Goal: Register for event/course

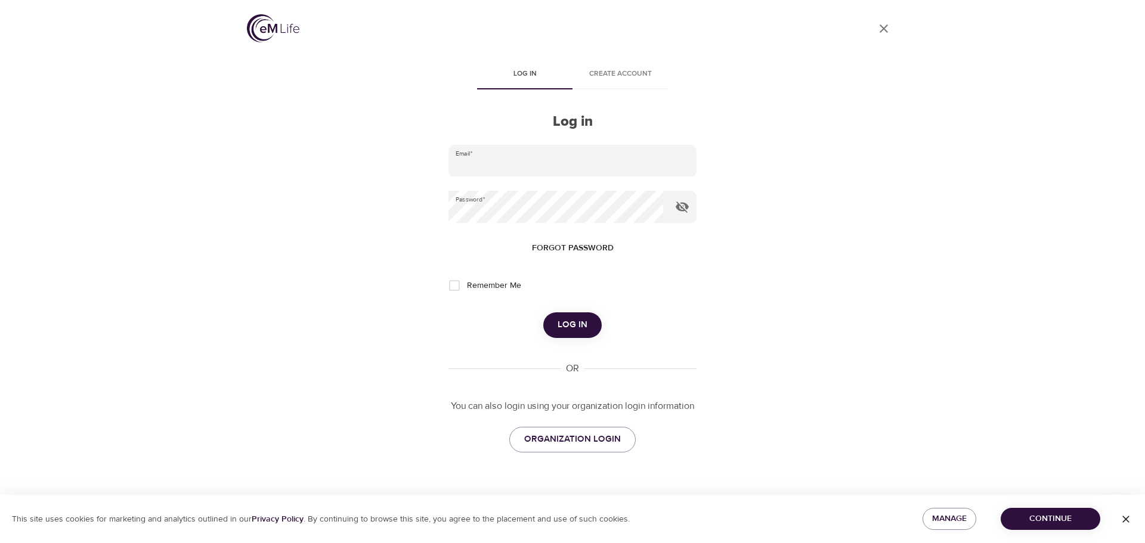
type input "[PERSON_NAME][EMAIL_ADDRESS][PERSON_NAME][DOMAIN_NAME]"
drag, startPoint x: 453, startPoint y: 281, endPoint x: 470, endPoint y: 283, distance: 17.5
click at [453, 281] on input "Remember Me" at bounding box center [454, 285] width 25 height 25
checkbox input "true"
click at [592, 326] on button "Log in" at bounding box center [572, 325] width 58 height 25
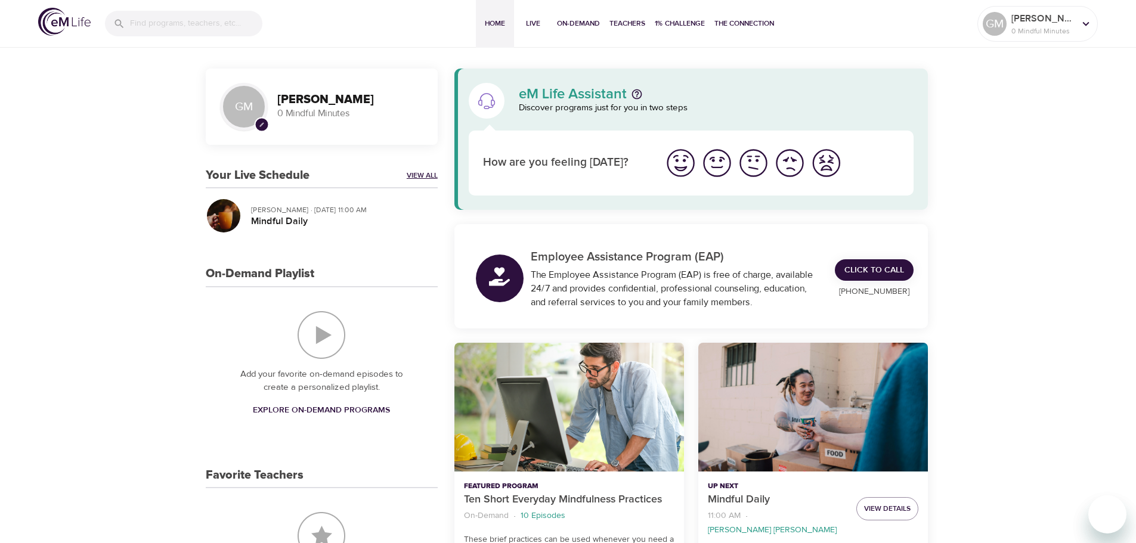
click at [418, 172] on link "View All" at bounding box center [422, 176] width 31 height 10
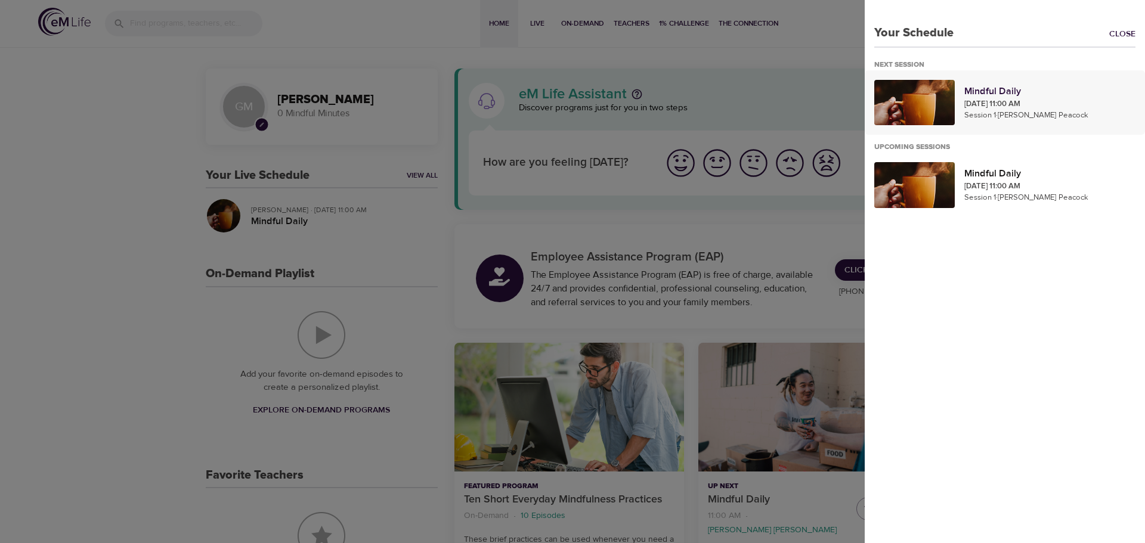
click at [931, 100] on div at bounding box center [915, 102] width 81 height 45
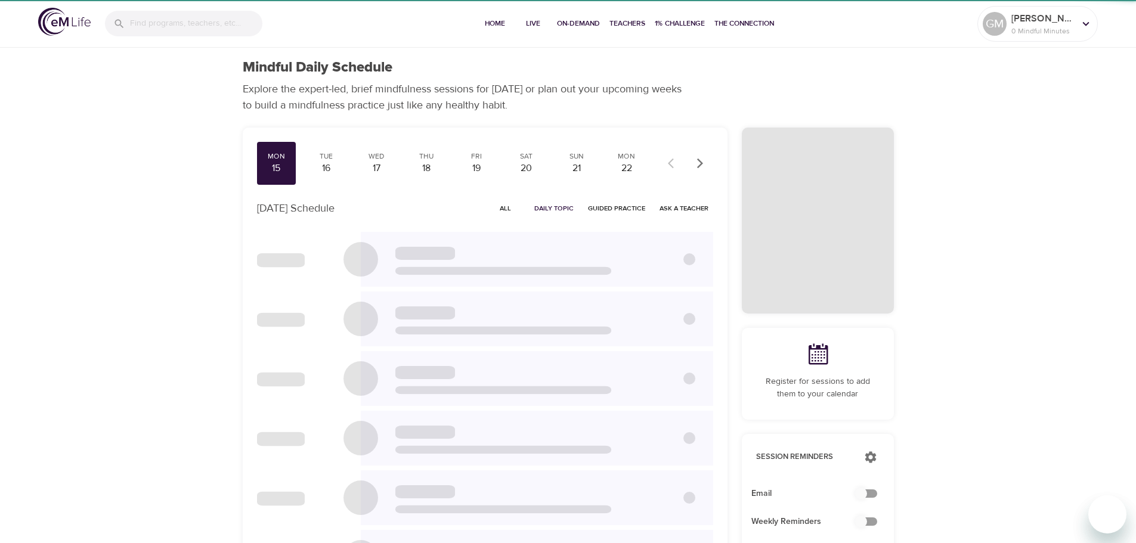
checkbox input "true"
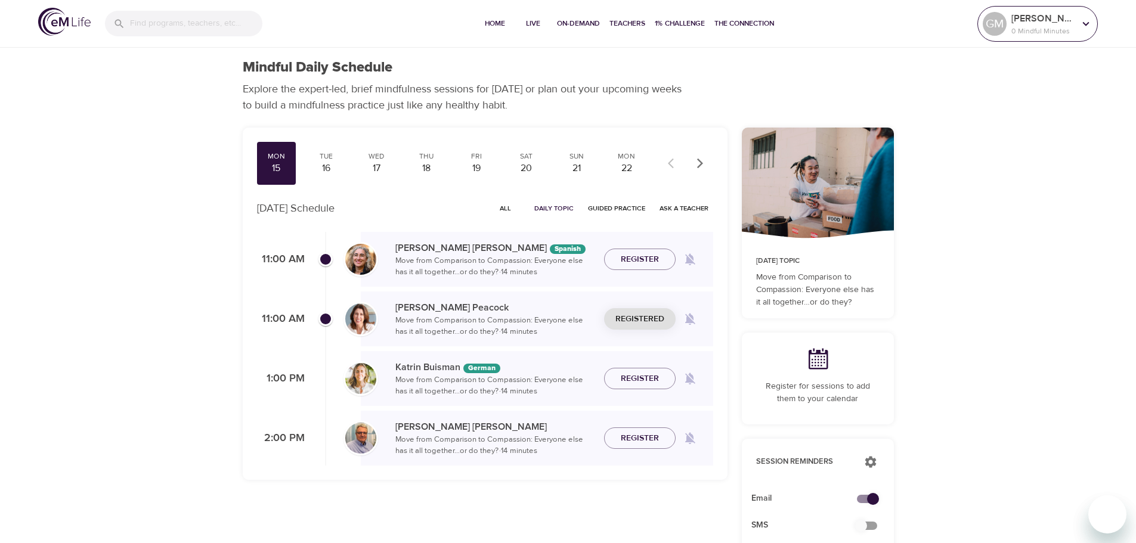
click at [1077, 22] on div "[PERSON_NAME] 0 Mindful Minutes" at bounding box center [1043, 24] width 68 height 30
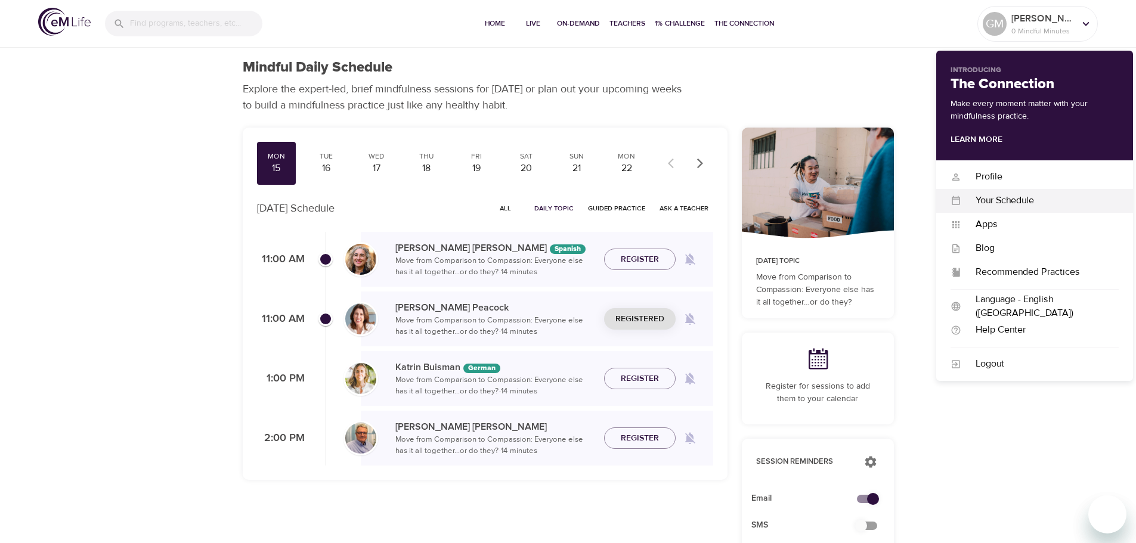
click at [998, 203] on div "Your Schedule" at bounding box center [1040, 201] width 157 height 14
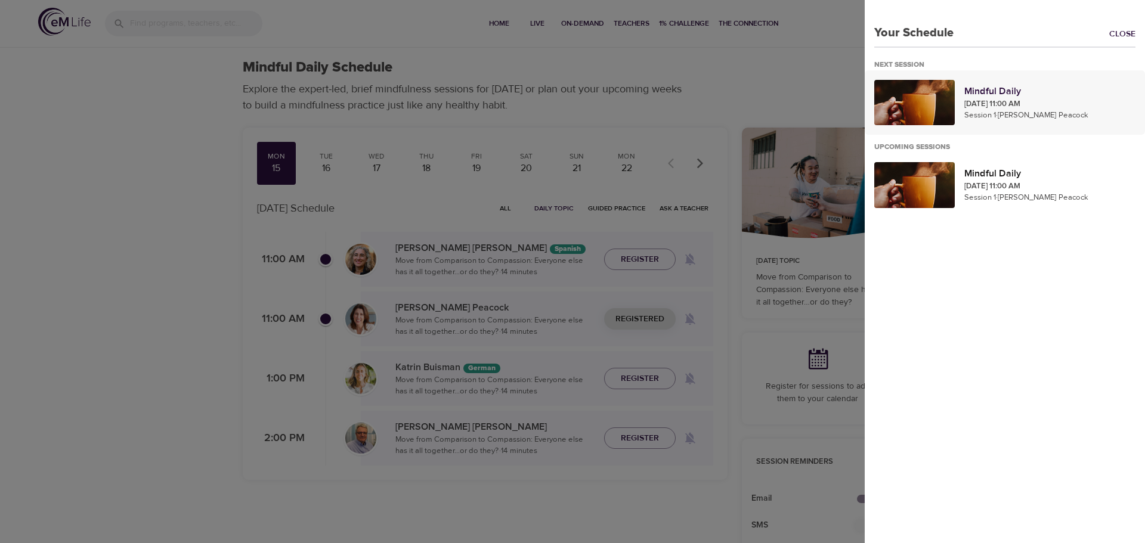
click at [903, 112] on div at bounding box center [915, 102] width 81 height 45
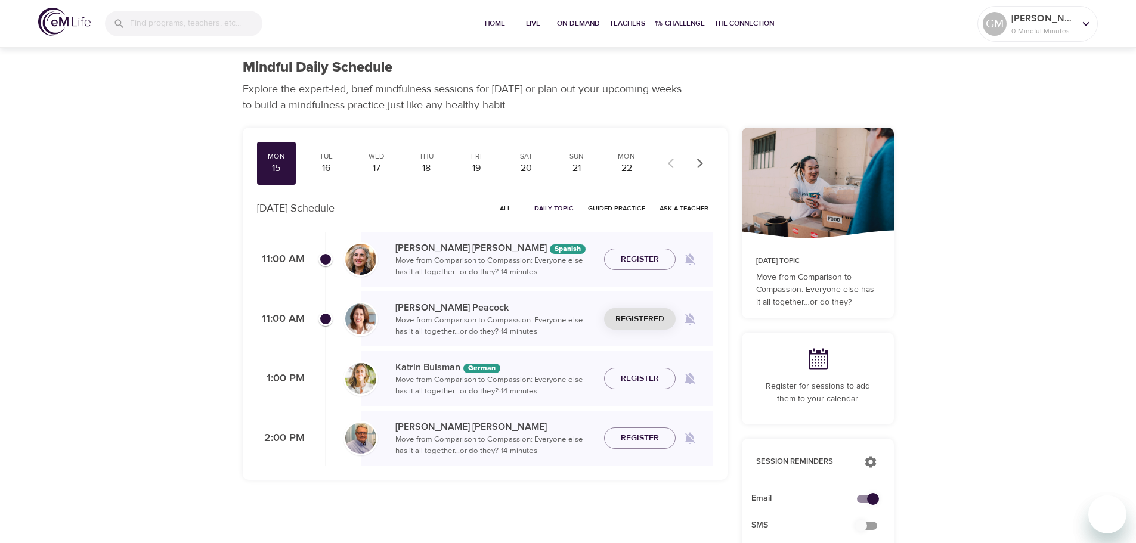
click at [820, 365] on icon at bounding box center [818, 359] width 24 height 24
click at [530, 23] on span "Live" at bounding box center [533, 23] width 29 height 13
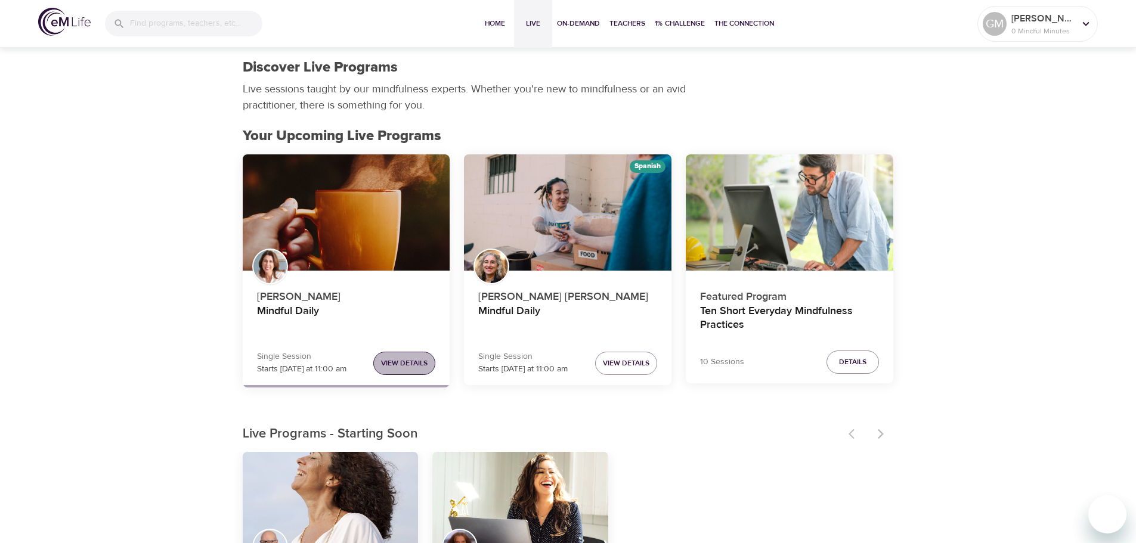
click at [408, 368] on span "View Details" at bounding box center [404, 363] width 47 height 13
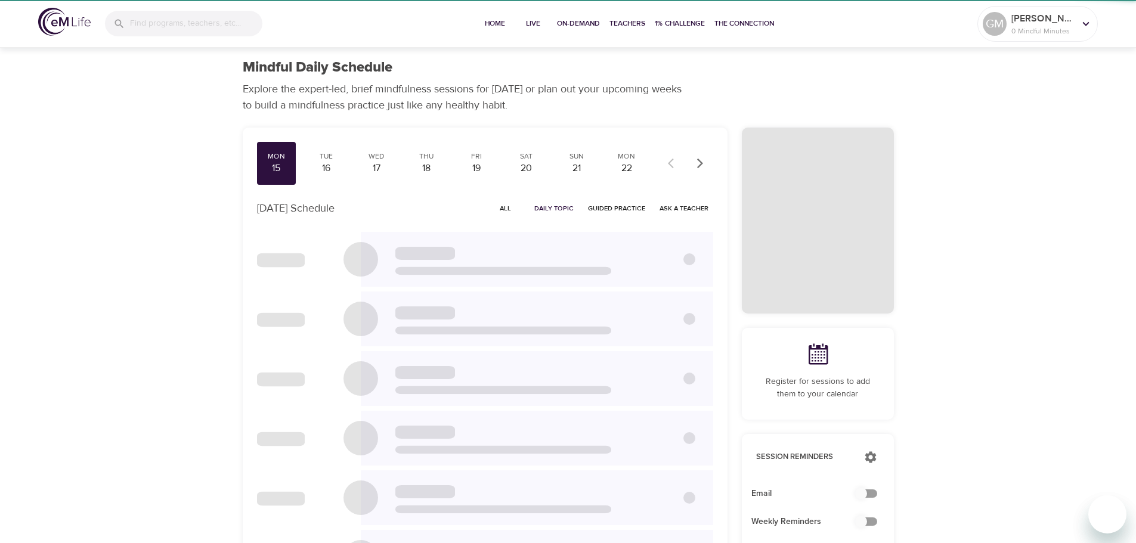
checkbox input "true"
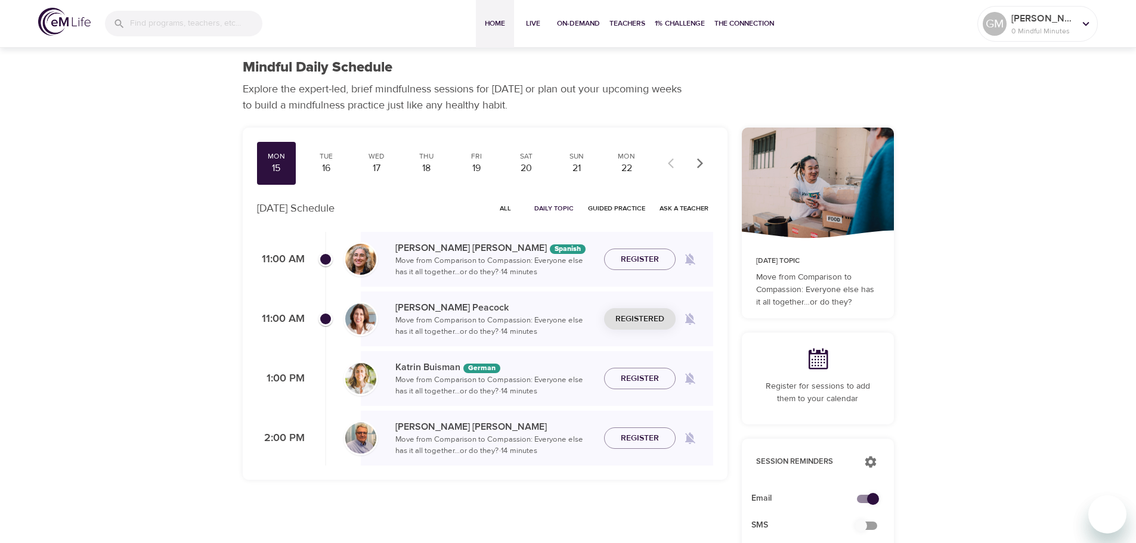
click at [481, 20] on span "Home" at bounding box center [495, 23] width 29 height 13
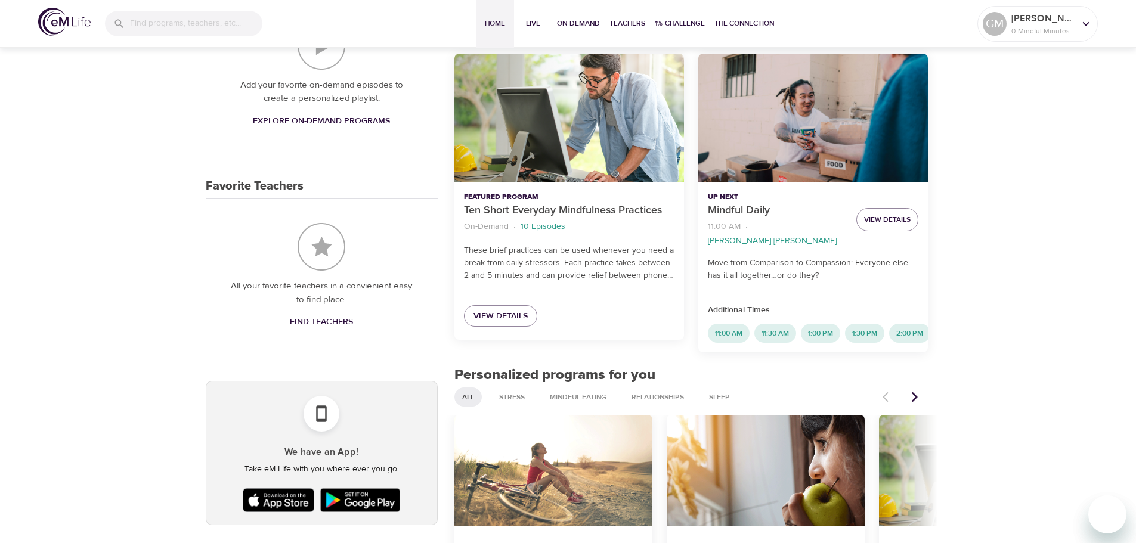
scroll to position [418, 0]
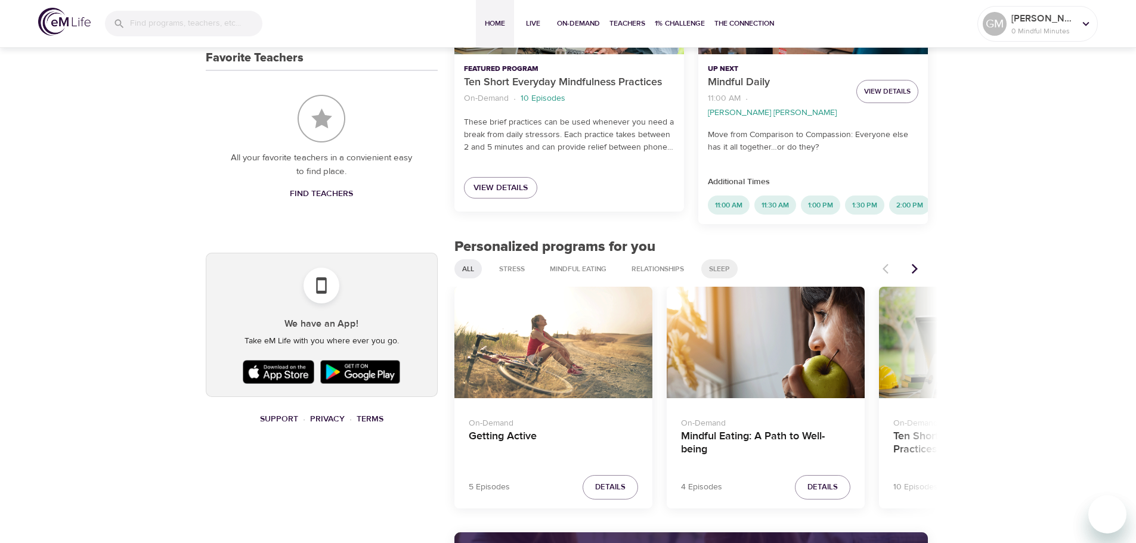
click at [716, 261] on div "Sleep" at bounding box center [720, 269] width 36 height 19
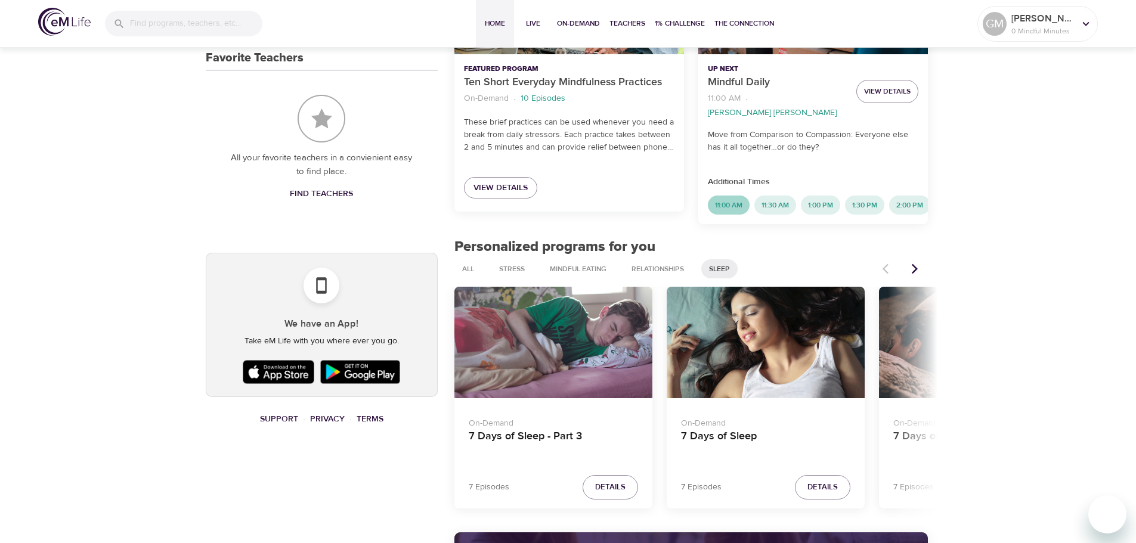
click at [731, 198] on div "11:00 AM" at bounding box center [729, 205] width 42 height 19
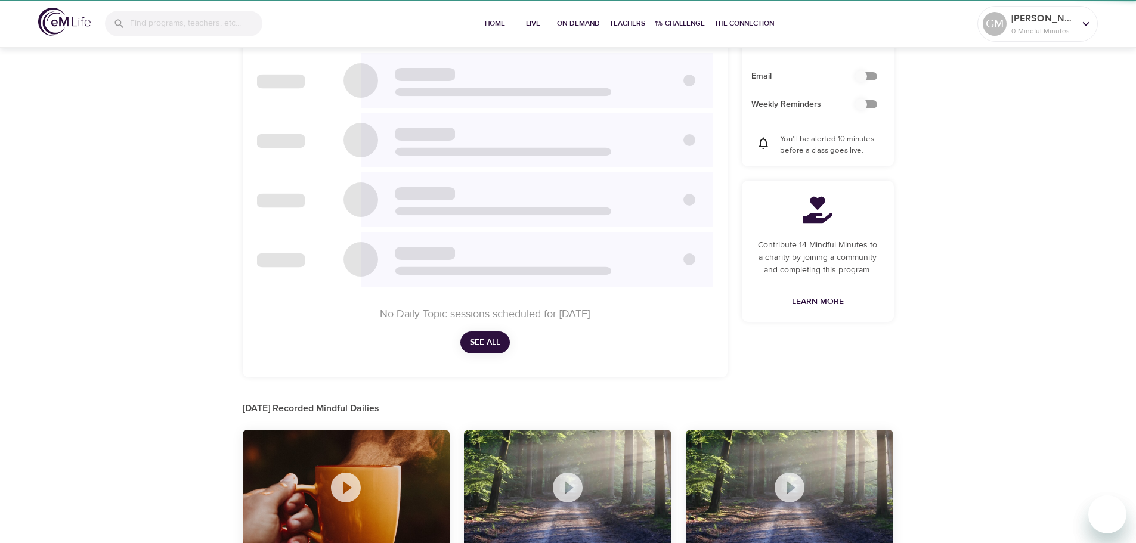
scroll to position [39, 0]
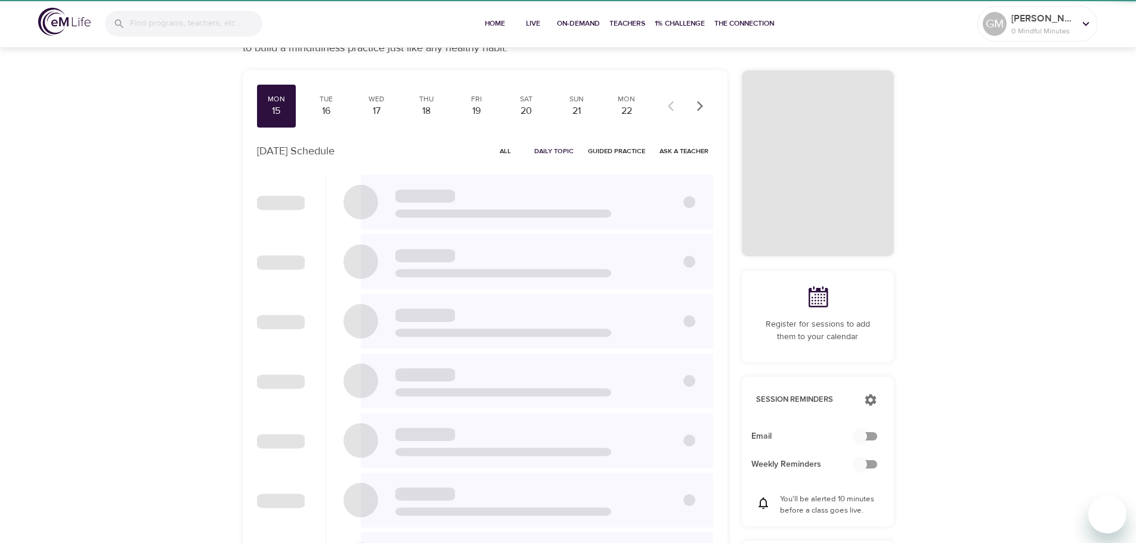
checkbox input "true"
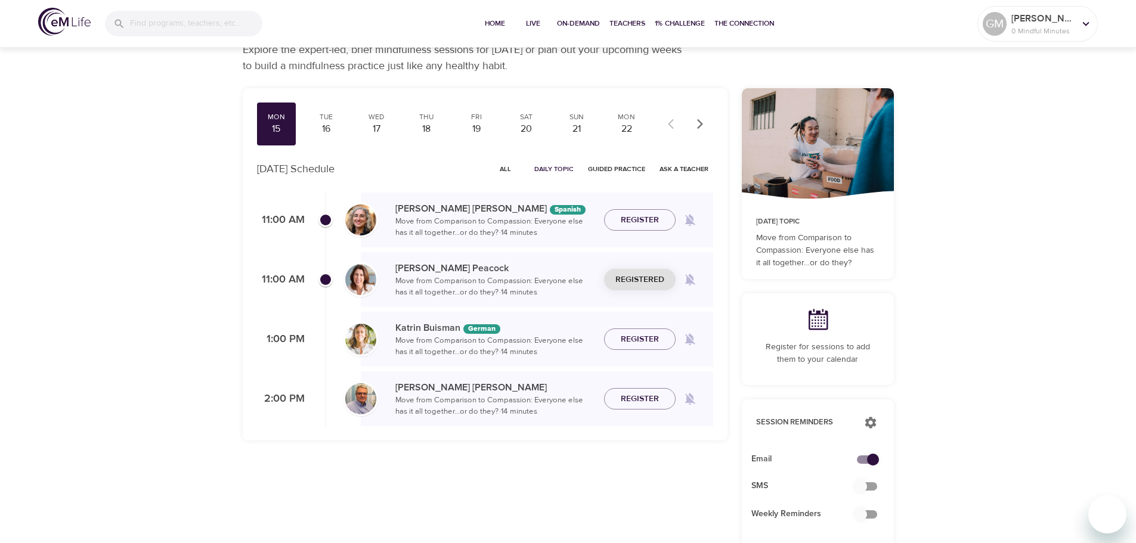
scroll to position [0, 0]
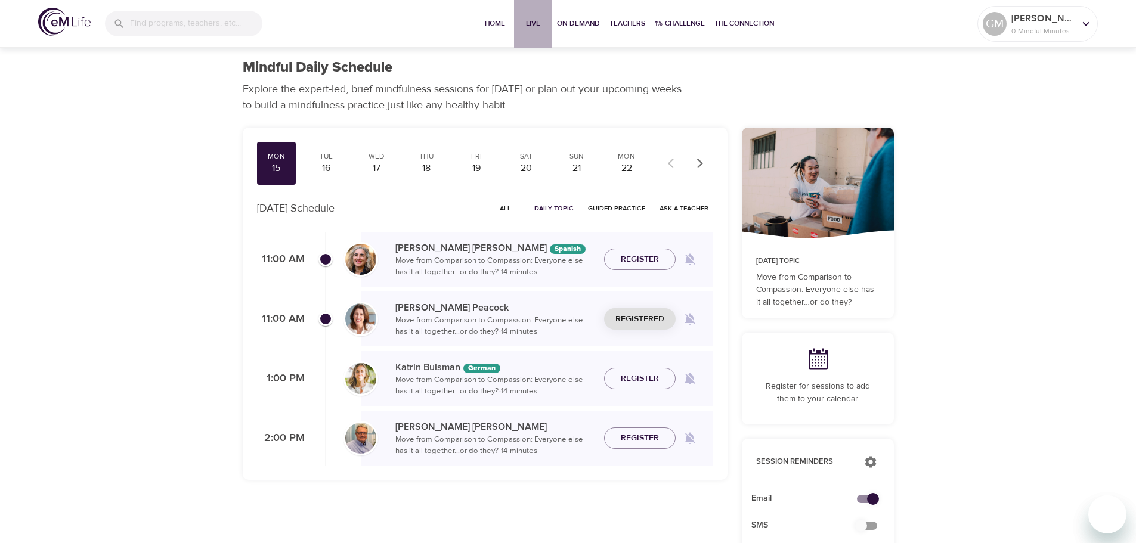
click at [537, 21] on span "Live" at bounding box center [533, 23] width 29 height 13
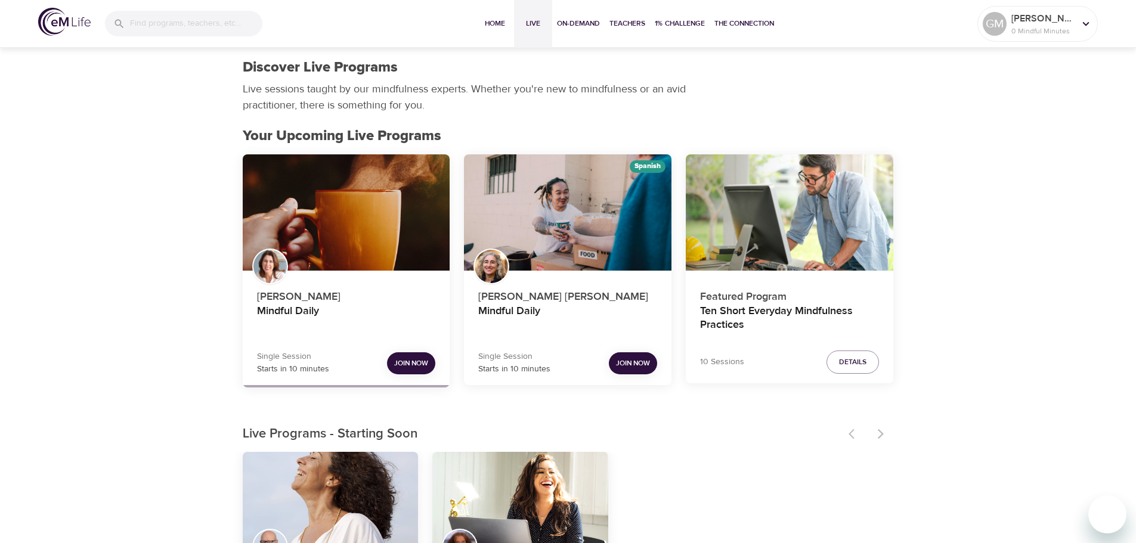
click at [411, 367] on span "Join Now" at bounding box center [411, 363] width 34 height 13
